Goal: Transaction & Acquisition: Purchase product/service

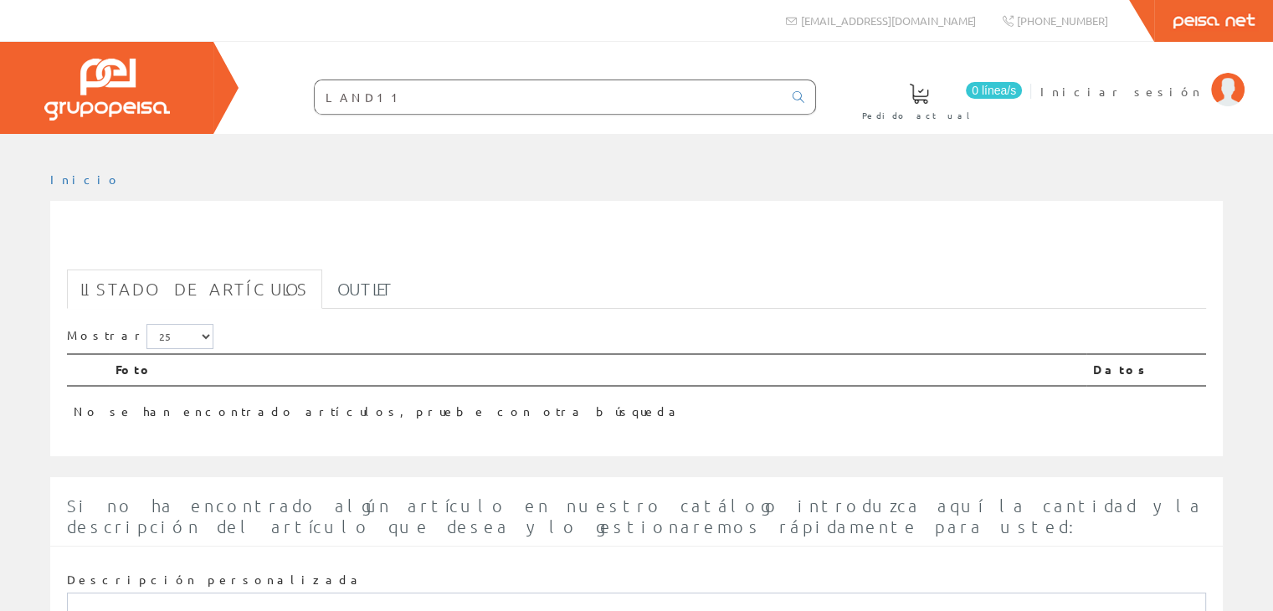
click at [435, 90] on input "LAND11" at bounding box center [549, 96] width 468 height 33
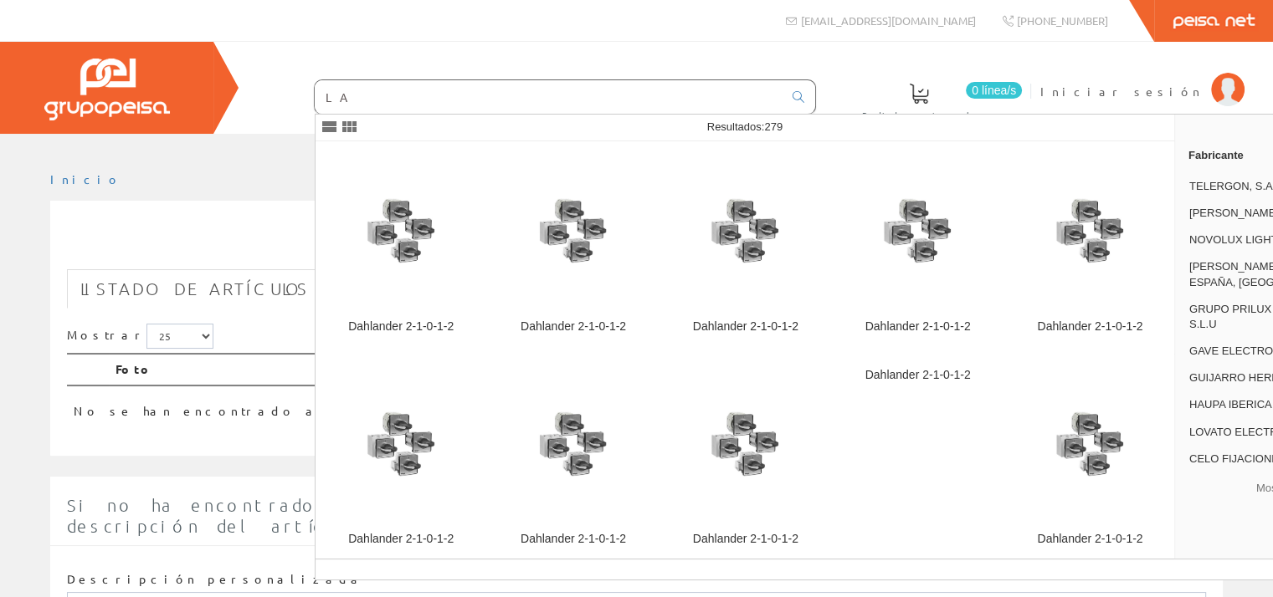
type input "L"
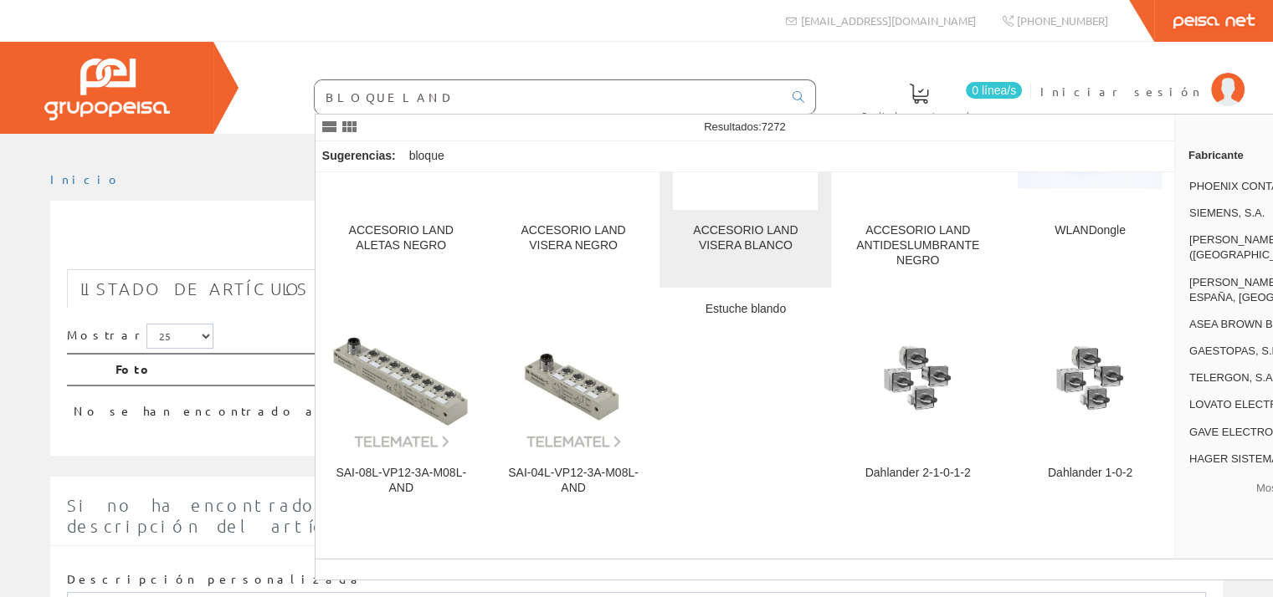
scroll to position [139, 0]
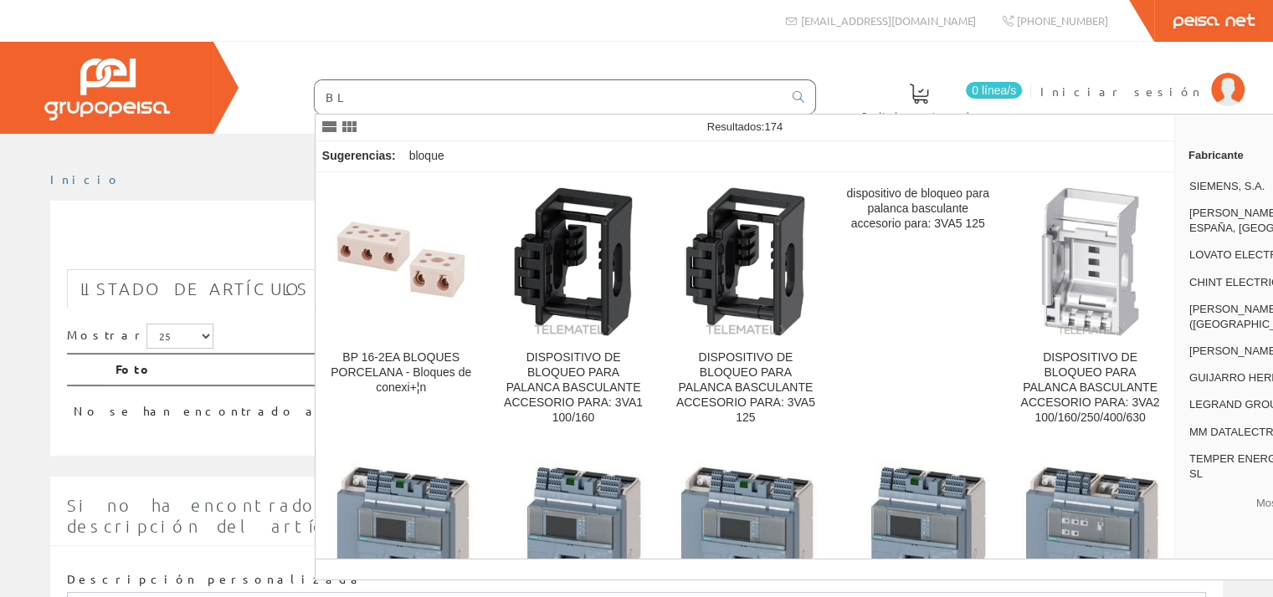
type input "B"
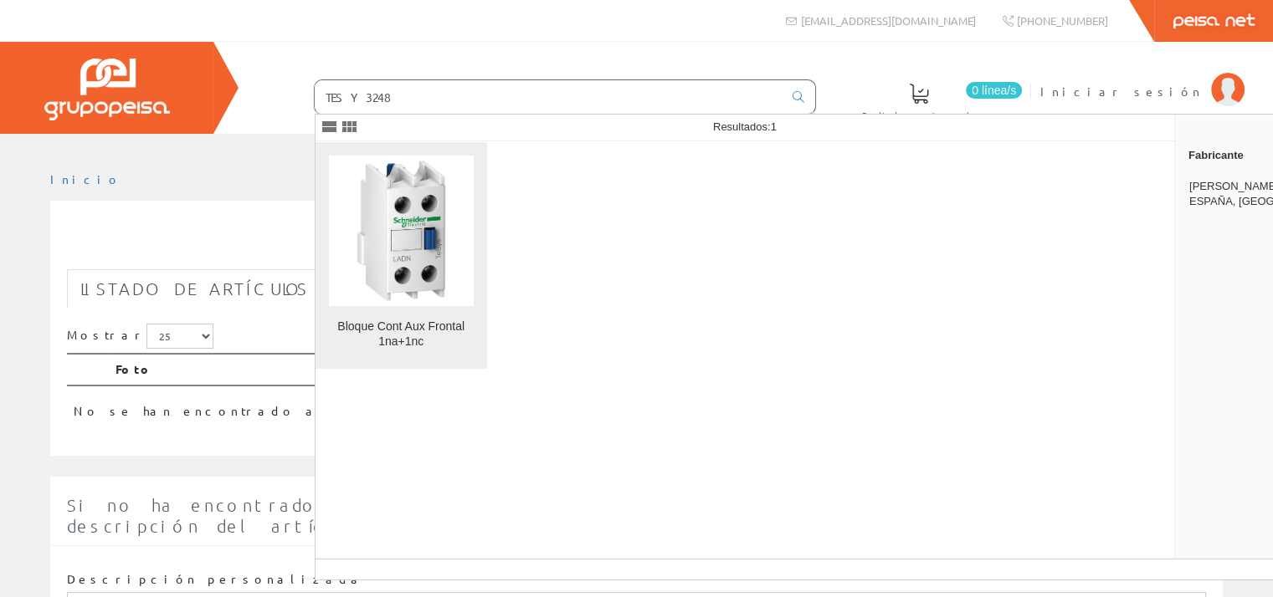
type input "TESY3248"
click at [386, 222] on img at bounding box center [401, 230] width 145 height 145
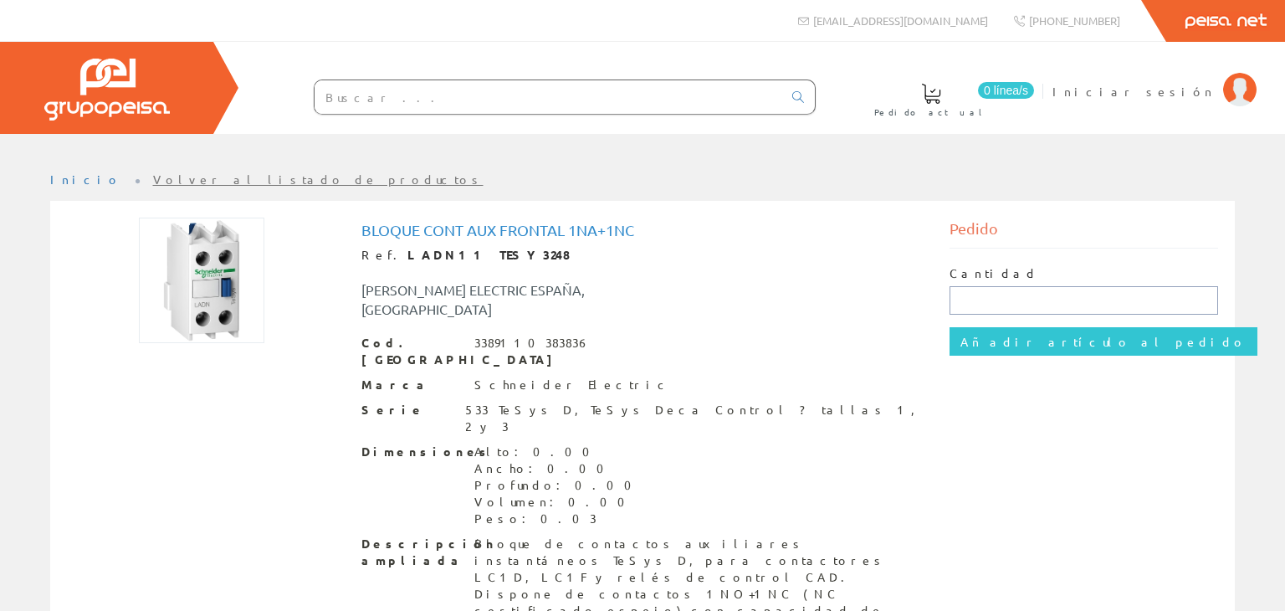
click at [1005, 301] on input "text" at bounding box center [1084, 300] width 269 height 28
type input "1"
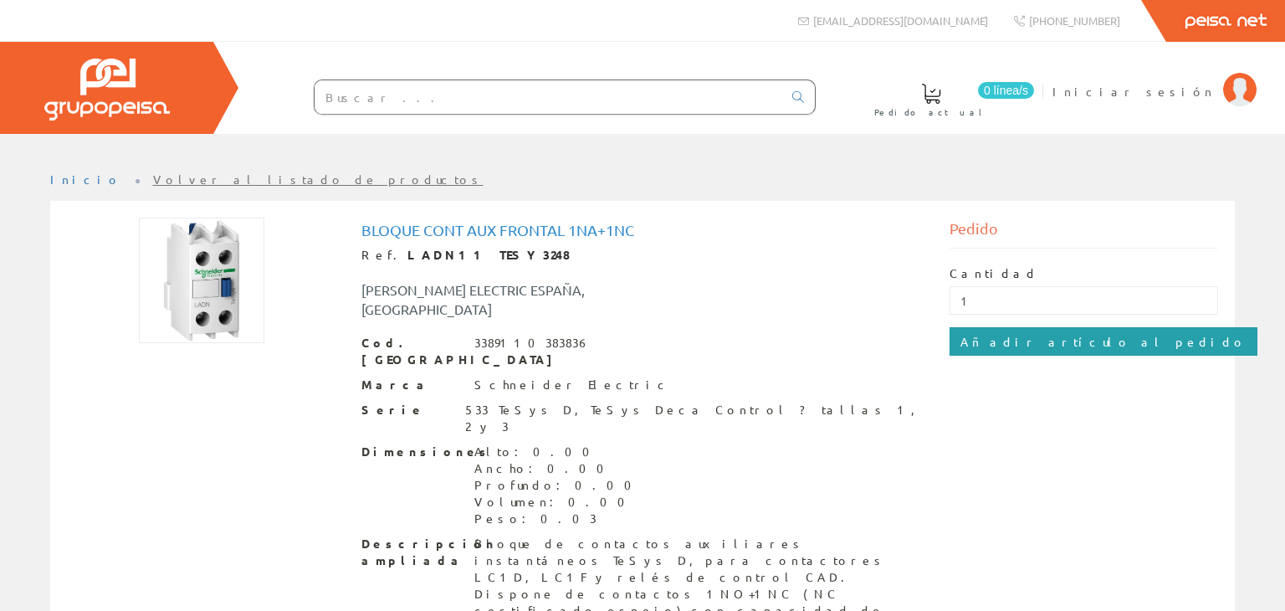
click at [1007, 342] on input "Añadir artículo al pedido" at bounding box center [1104, 341] width 308 height 28
